Goal: Task Accomplishment & Management: Manage account settings

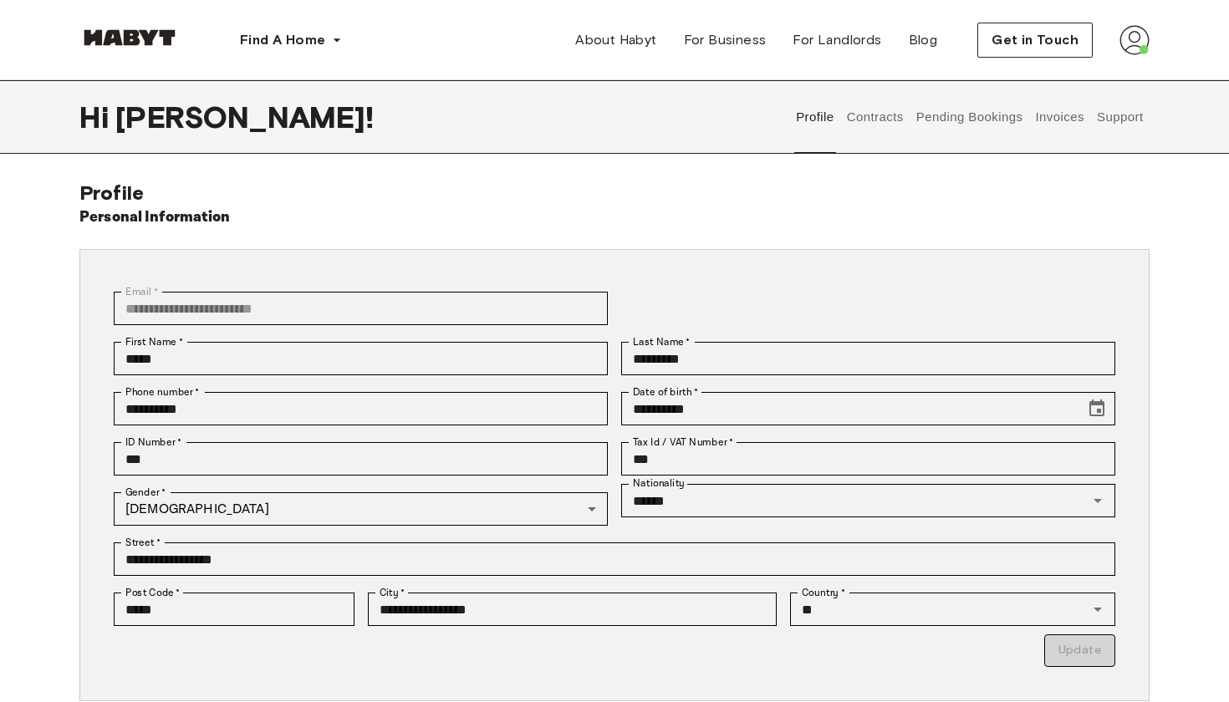
click at [895, 119] on button "Contracts" at bounding box center [874, 117] width 61 height 74
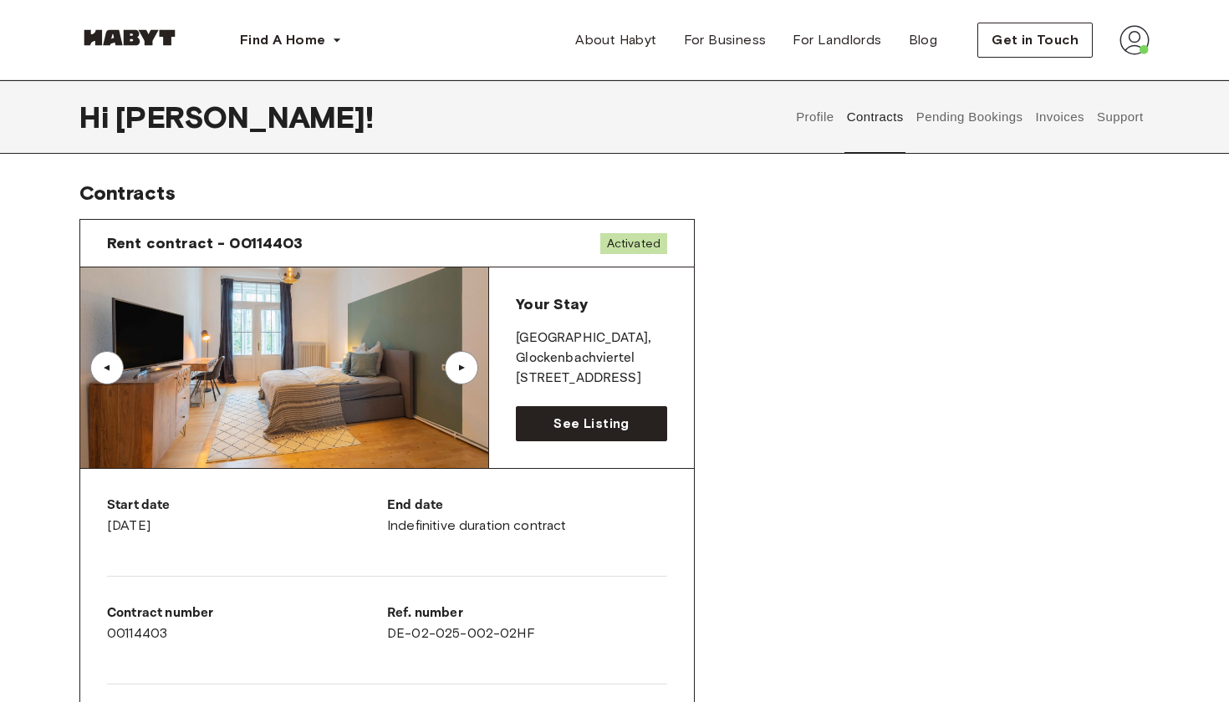
click at [1135, 39] on img at bounding box center [1134, 40] width 30 height 30
click at [1090, 72] on span "Profile" at bounding box center [1084, 79] width 42 height 20
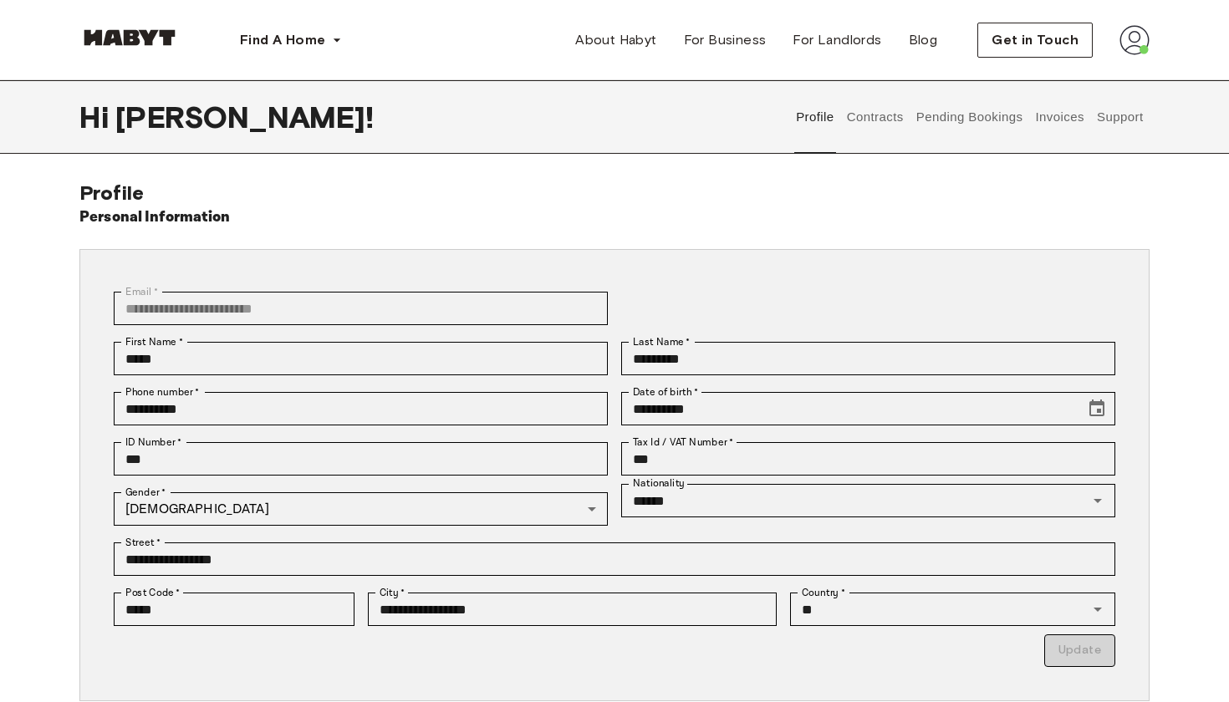
click at [885, 113] on button "Contracts" at bounding box center [874, 117] width 61 height 74
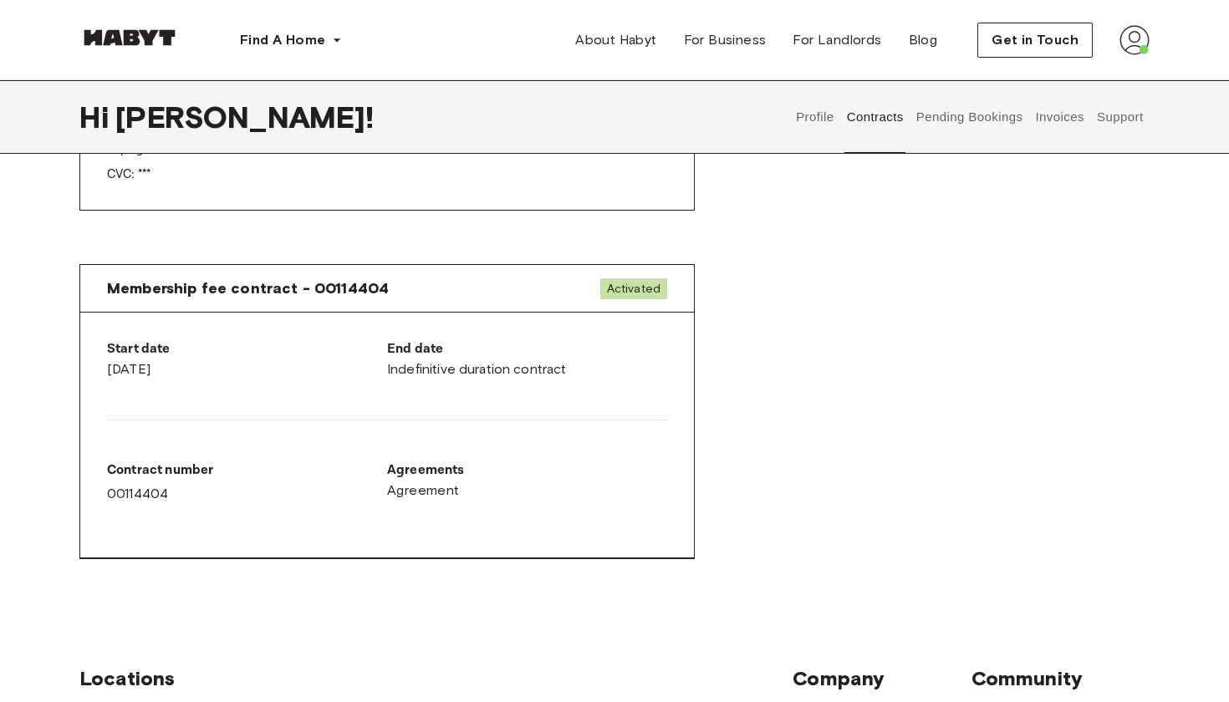
scroll to position [812, 0]
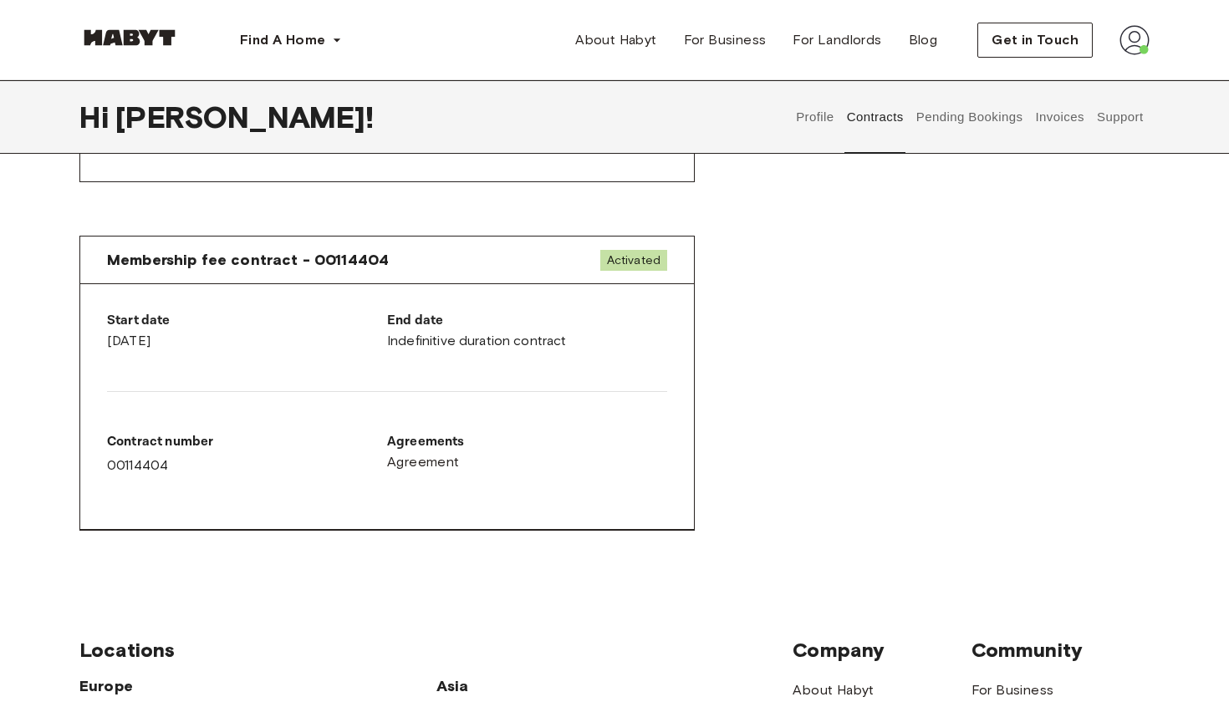
click at [291, 346] on div "Start date August 15th, 2025" at bounding box center [247, 331] width 280 height 40
click at [412, 431] on div "Agreements Agreement" at bounding box center [527, 461] width 280 height 84
click at [977, 127] on button "Pending Bookings" at bounding box center [969, 117] width 111 height 74
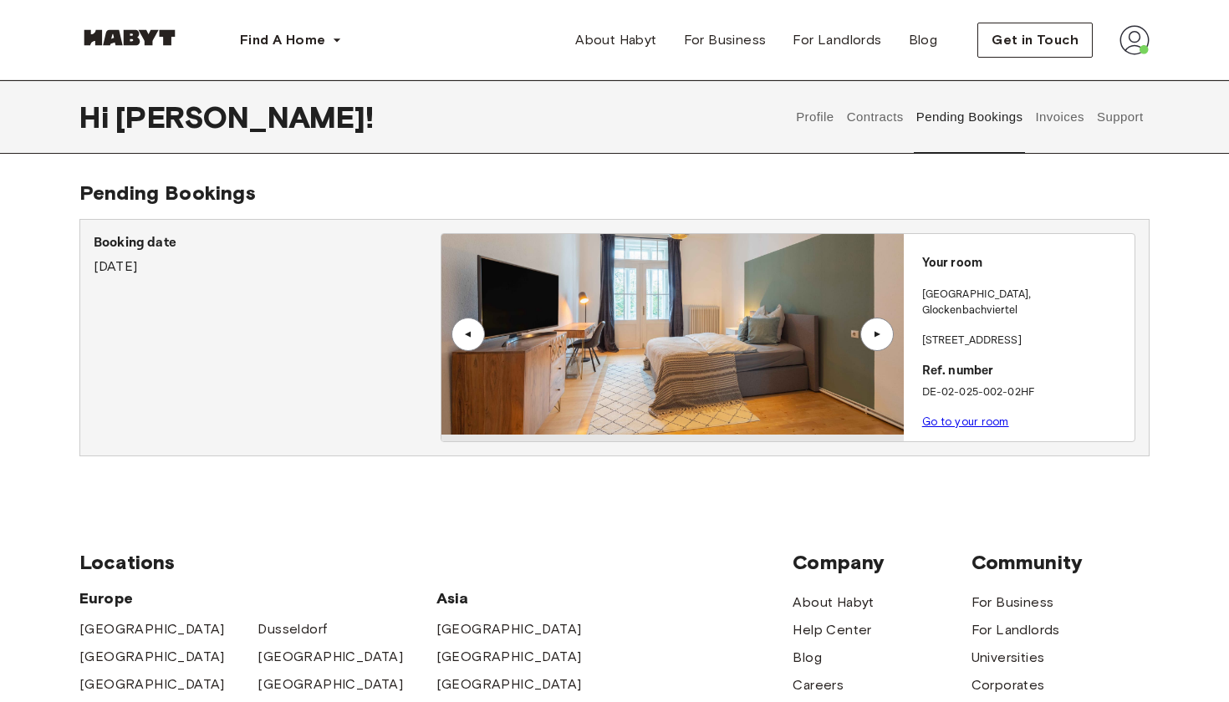
click at [1072, 120] on button "Invoices" at bounding box center [1059, 117] width 53 height 74
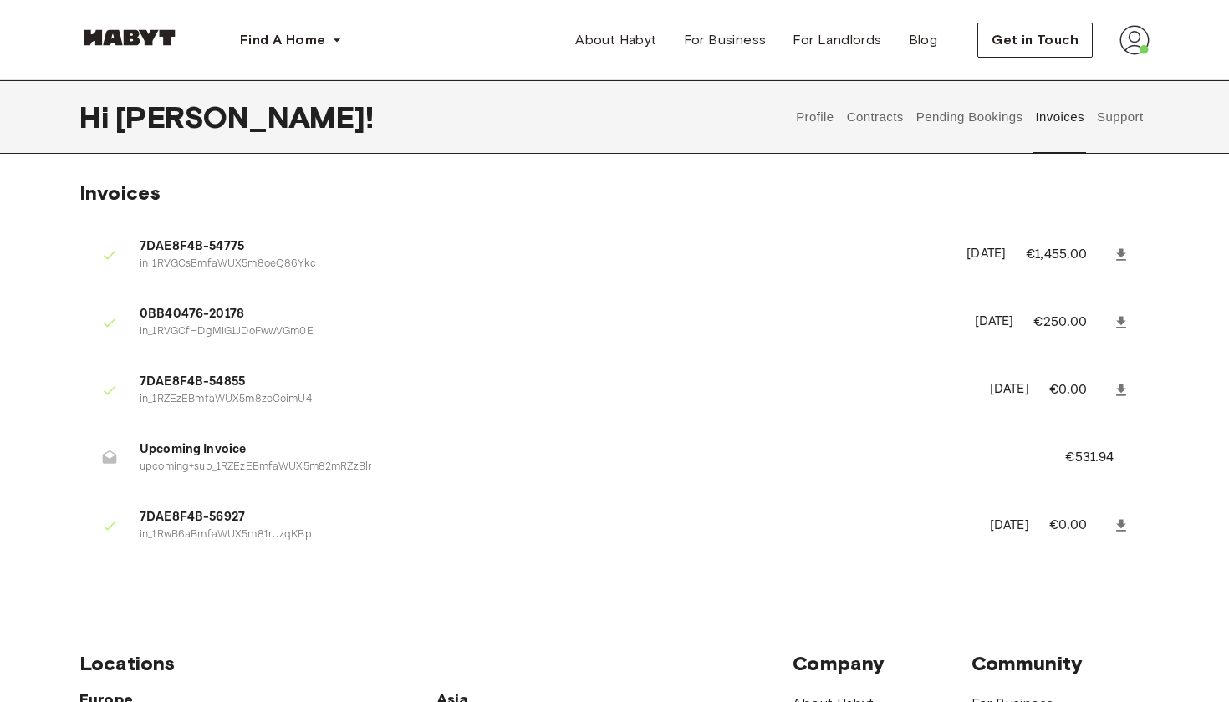
click at [1088, 452] on p "€531.94" at bounding box center [1100, 458] width 71 height 20
